Goal: Task Accomplishment & Management: Use online tool/utility

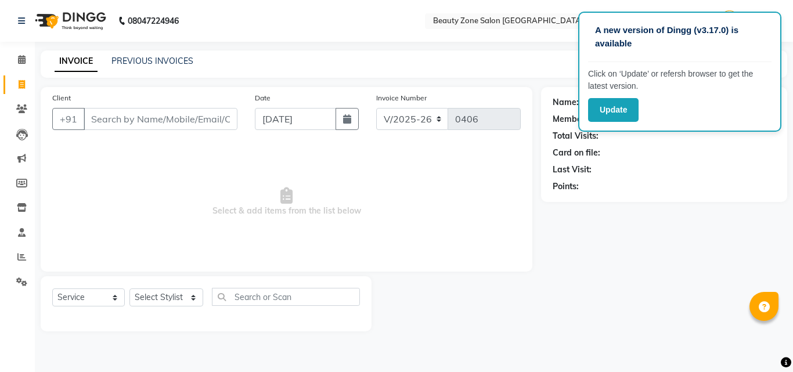
select select "4568"
select select "service"
click at [626, 111] on button "Update" at bounding box center [613, 110] width 51 height 24
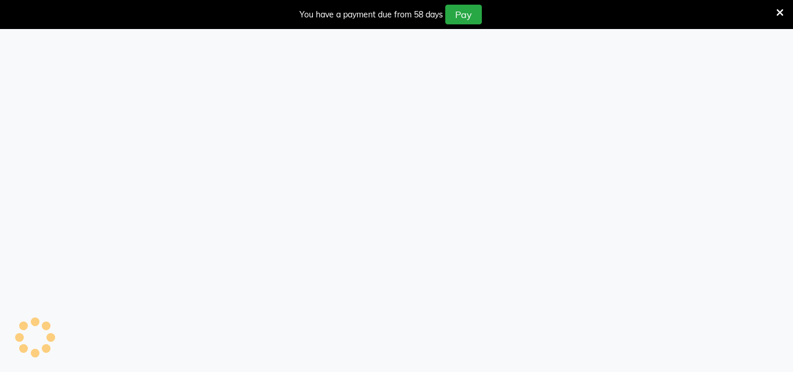
select select "4568"
select select "service"
